Goal: Browse casually: Explore the website without a specific task or goal

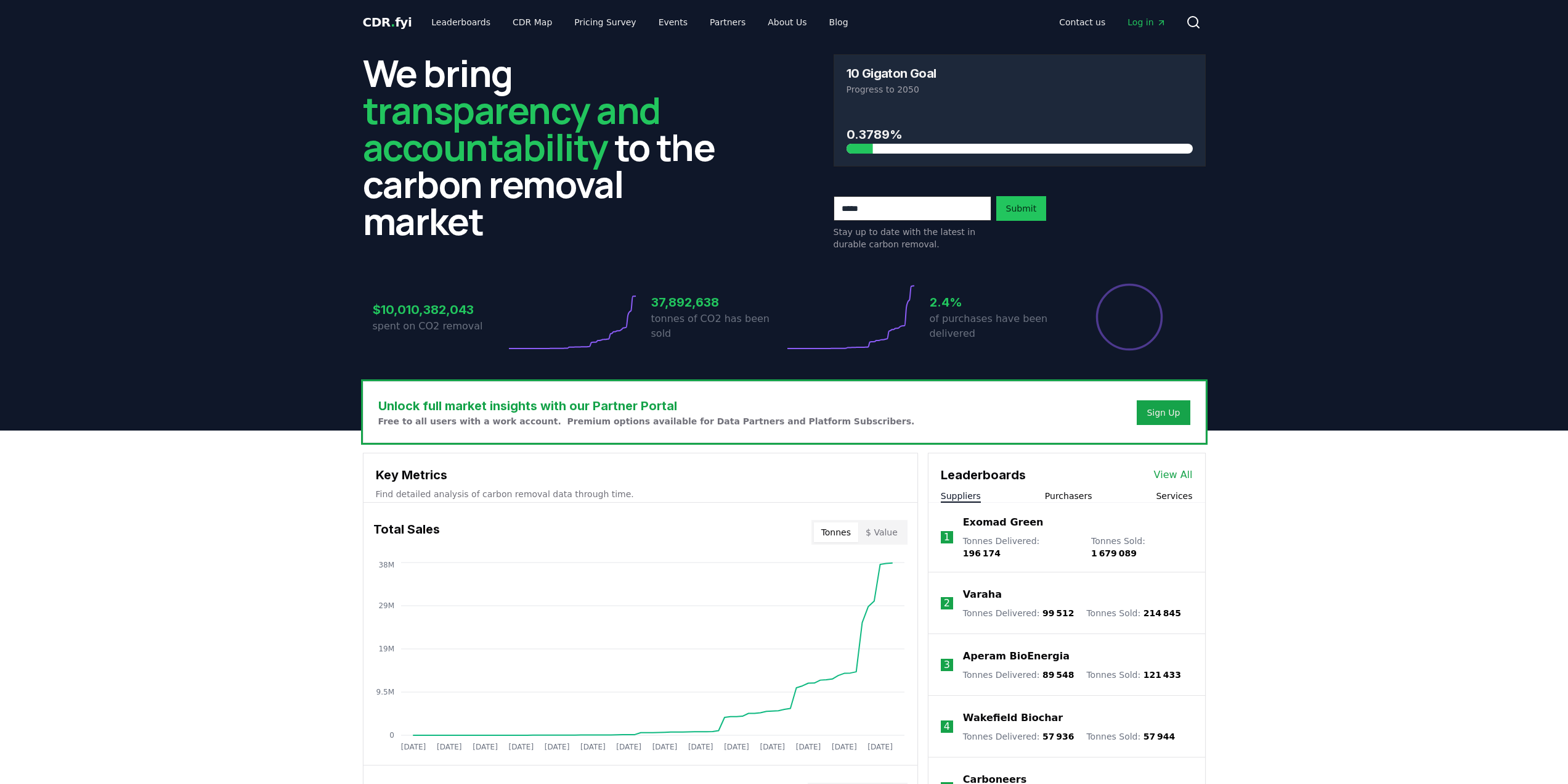
drag, startPoint x: 0, startPoint y: 0, endPoint x: 287, endPoint y: 456, distance: 538.8
drag, startPoint x: 287, startPoint y: 456, endPoint x: 233, endPoint y: 459, distance: 54.1
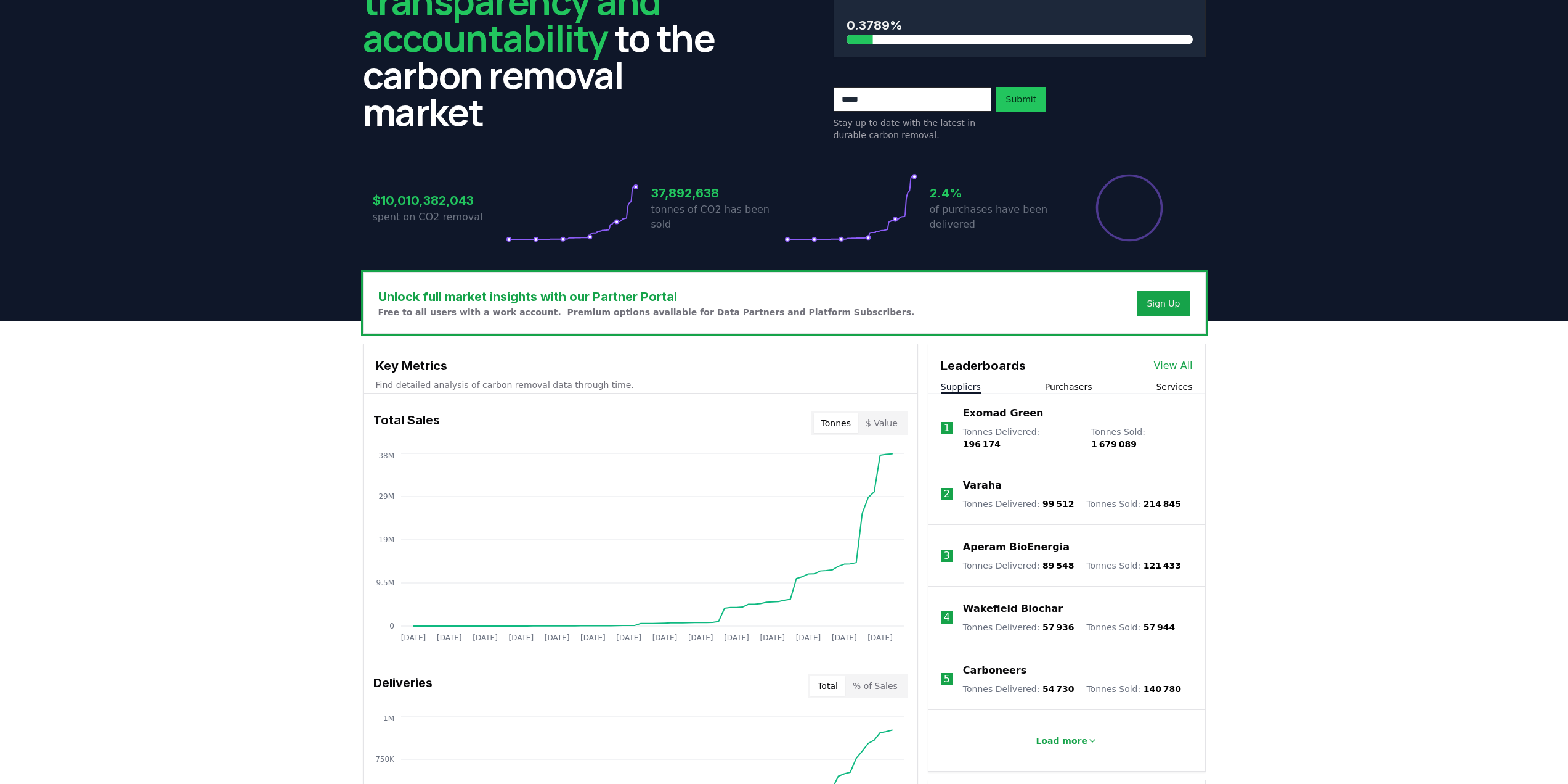
scroll to position [185, 0]
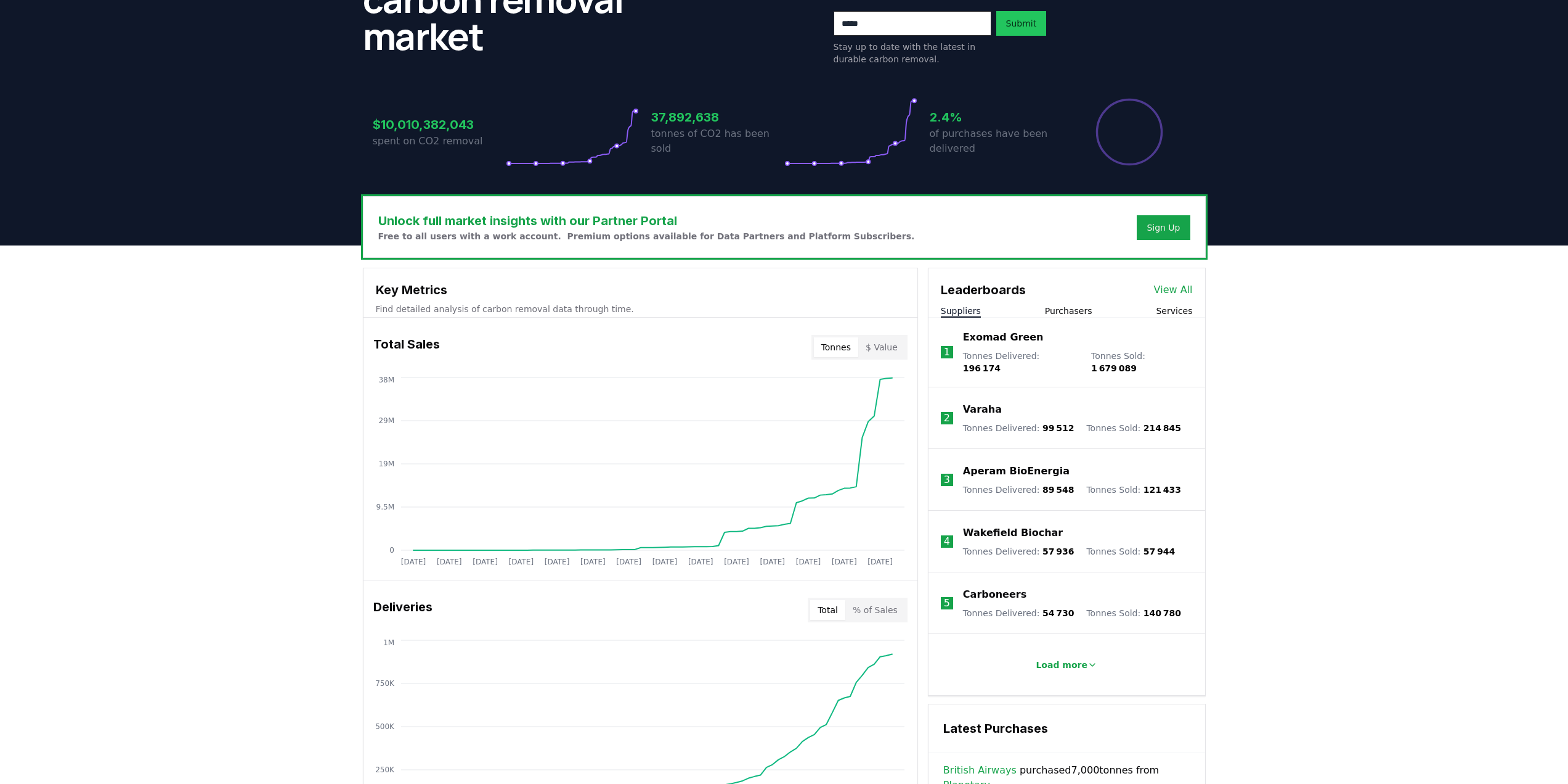
click at [245, 475] on div "Unlock full market insights with our Partner Portal Free to all users with a wo…" at bounding box center [784, 738] width 1568 height 987
drag, startPoint x: 245, startPoint y: 475, endPoint x: 232, endPoint y: 472, distance: 13.3
drag, startPoint x: 232, startPoint y: 472, endPoint x: 221, endPoint y: 471, distance: 11.0
drag, startPoint x: 221, startPoint y: 471, endPoint x: 213, endPoint y: 469, distance: 8.2
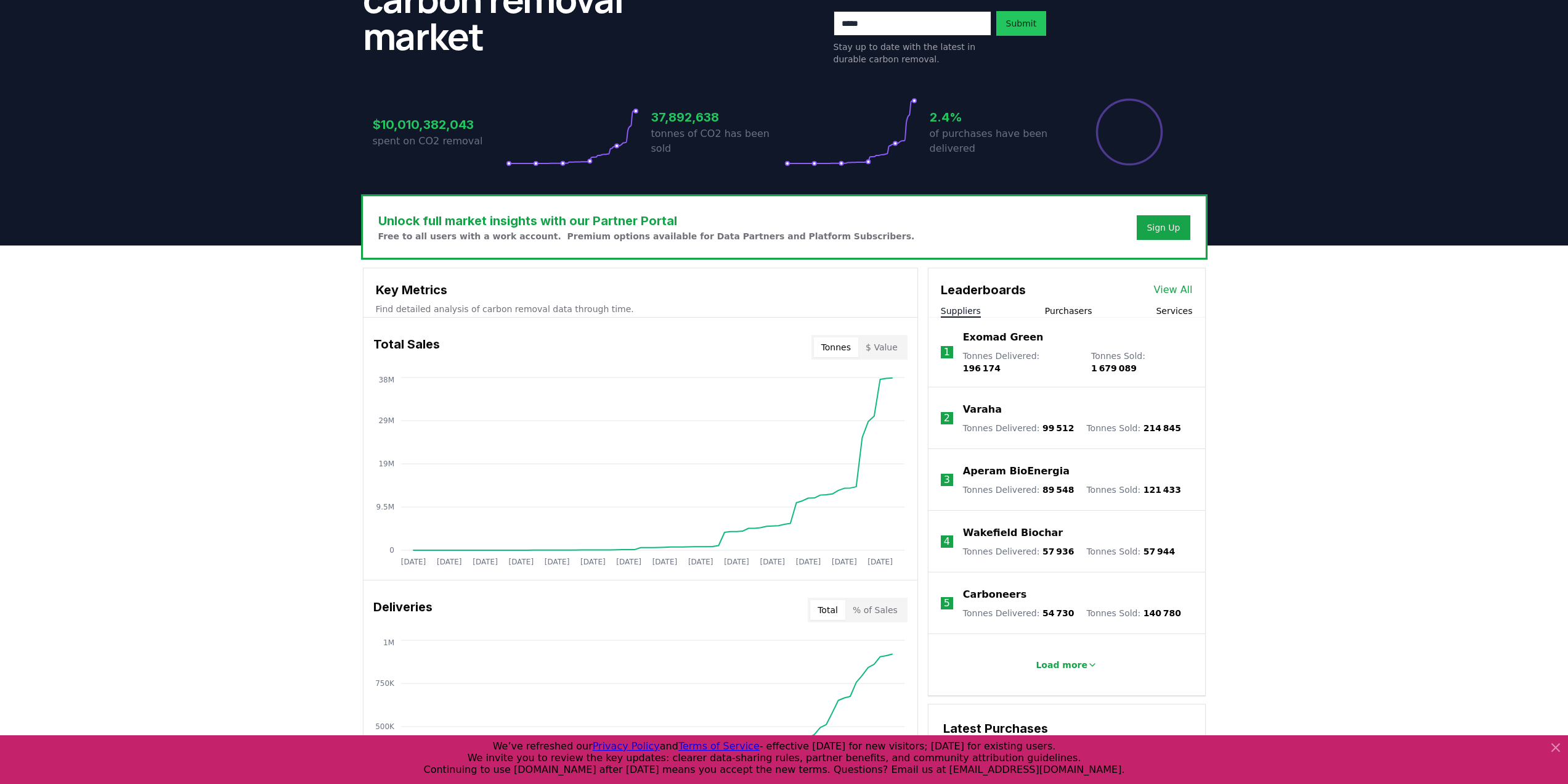
drag, startPoint x: 213, startPoint y: 469, endPoint x: 133, endPoint y: 477, distance: 80.4
click at [133, 477] on div "Unlock full market insights with our Partner Portal Free to all users with a wo…" at bounding box center [784, 738] width 1568 height 987
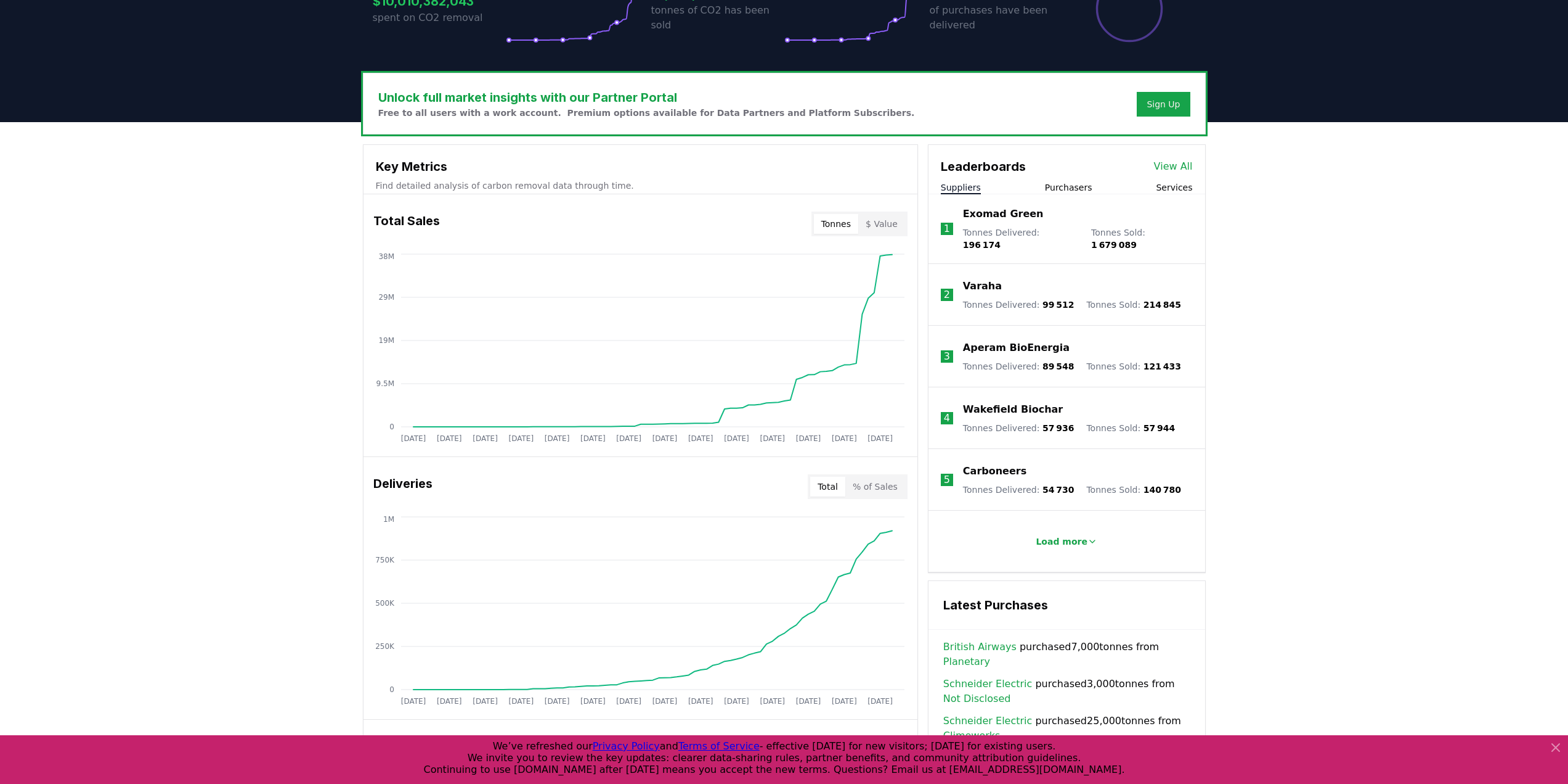
drag, startPoint x: 222, startPoint y: 458, endPoint x: 202, endPoint y: 456, distance: 20.1
drag, startPoint x: 202, startPoint y: 456, endPoint x: 162, endPoint y: 461, distance: 40.3
click at [162, 461] on div "Unlock full market insights with our Partner Portal Free to all users with a wo…" at bounding box center [784, 615] width 1568 height 987
click at [236, 451] on div "Unlock full market insights with our Partner Portal Free to all users with a wo…" at bounding box center [784, 615] width 1568 height 987
drag, startPoint x: 236, startPoint y: 451, endPoint x: 225, endPoint y: 450, distance: 11.0
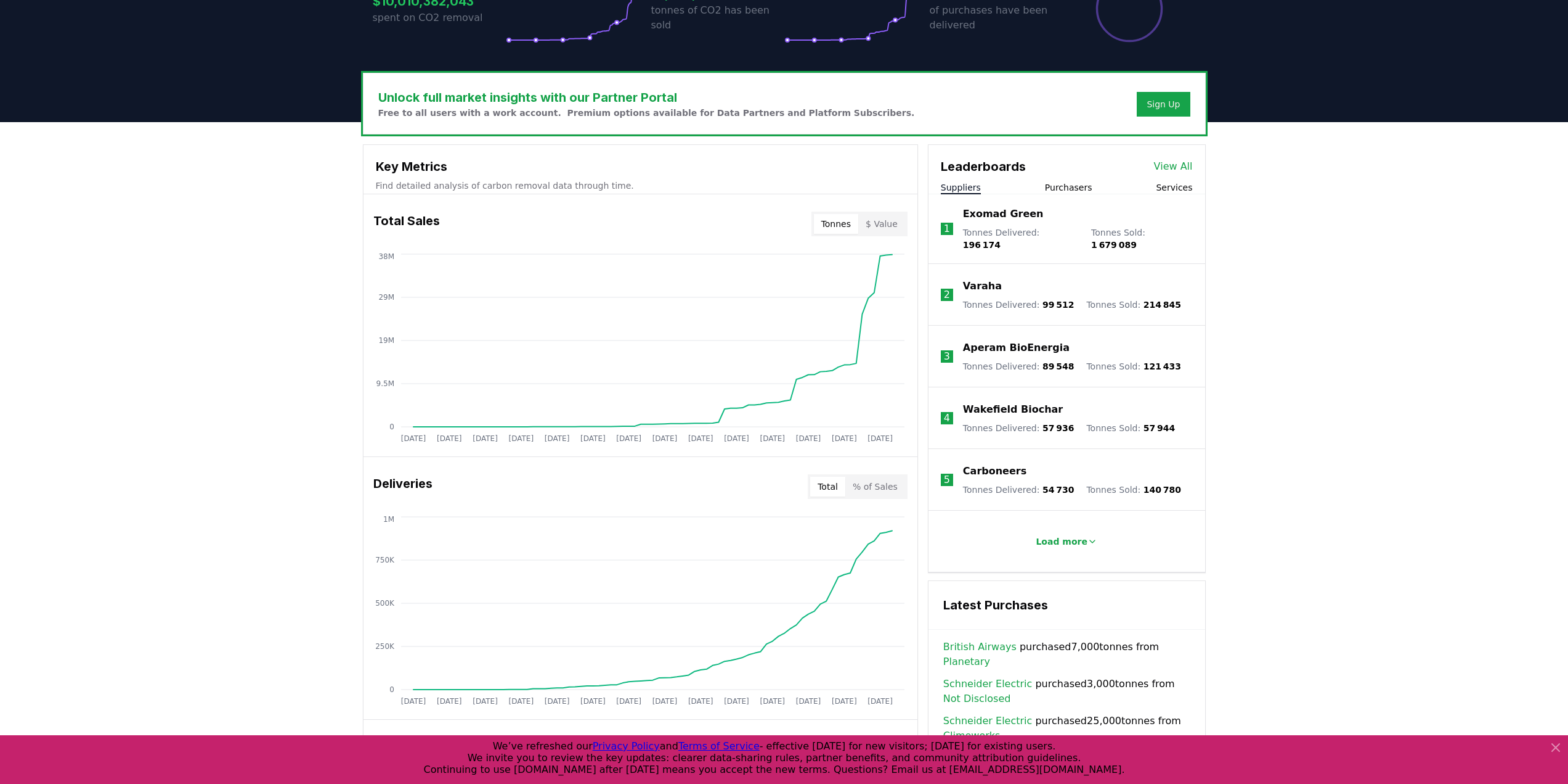
drag, startPoint x: 225, startPoint y: 450, endPoint x: 170, endPoint y: 446, distance: 55.1
click at [170, 446] on div "Unlock full market insights with our Partner Portal Free to all users with a wo…" at bounding box center [784, 615] width 1568 height 987
click at [895, 220] on button "$ Value" at bounding box center [882, 224] width 47 height 20
click at [830, 225] on button "Tonnes" at bounding box center [836, 224] width 45 height 20
click at [886, 229] on button "$ Value" at bounding box center [882, 224] width 47 height 20
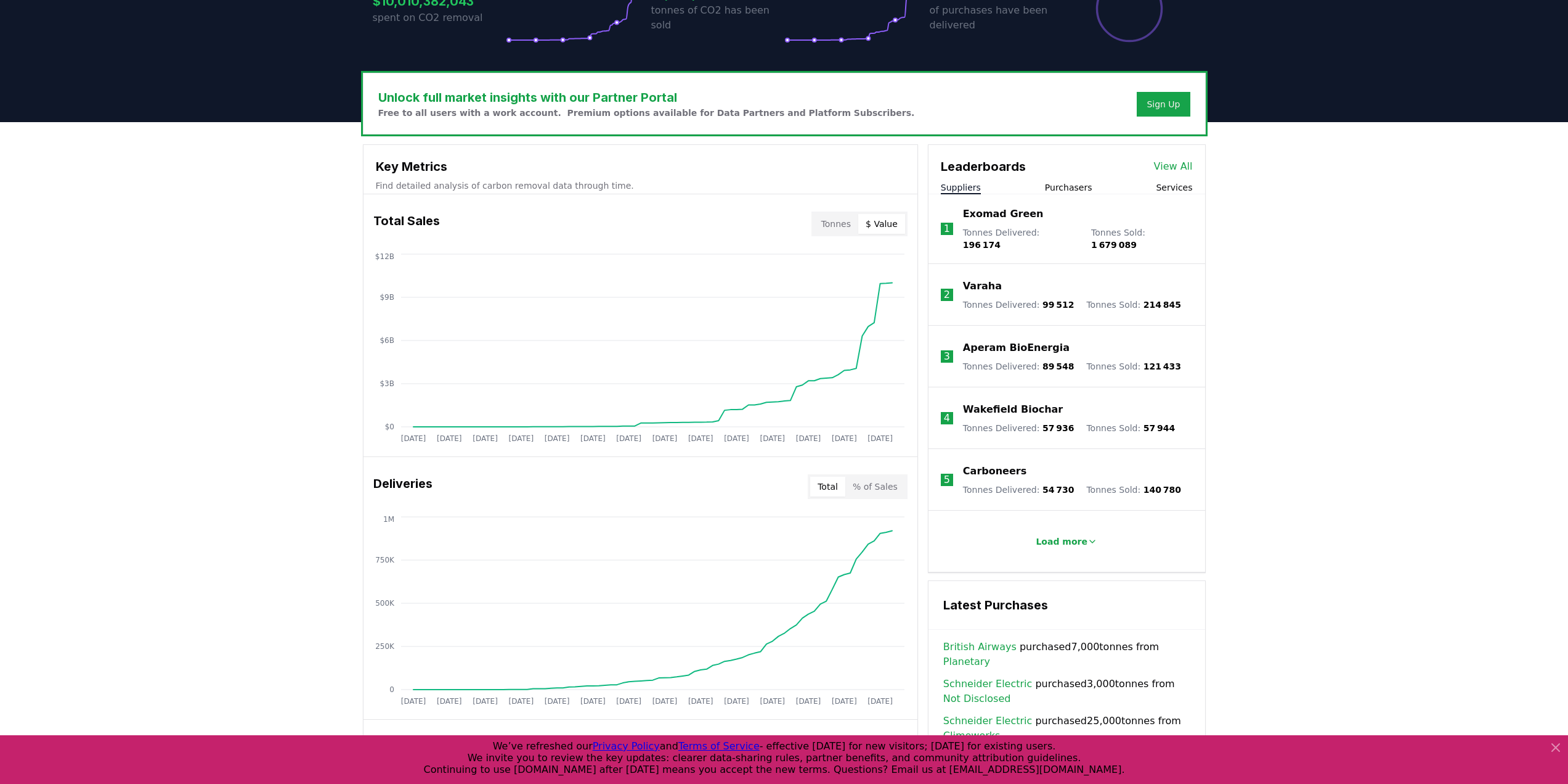
drag, startPoint x: 885, startPoint y: 229, endPoint x: 837, endPoint y: 225, distance: 48.2
click at [837, 225] on button "Tonnes" at bounding box center [836, 224] width 45 height 20
click at [876, 227] on button "$ Value" at bounding box center [882, 224] width 47 height 20
click at [251, 322] on div "Unlock full market insights with our Partner Portal Free to all users with a wo…" at bounding box center [784, 615] width 1568 height 987
